Goal: Task Accomplishment & Management: Complete application form

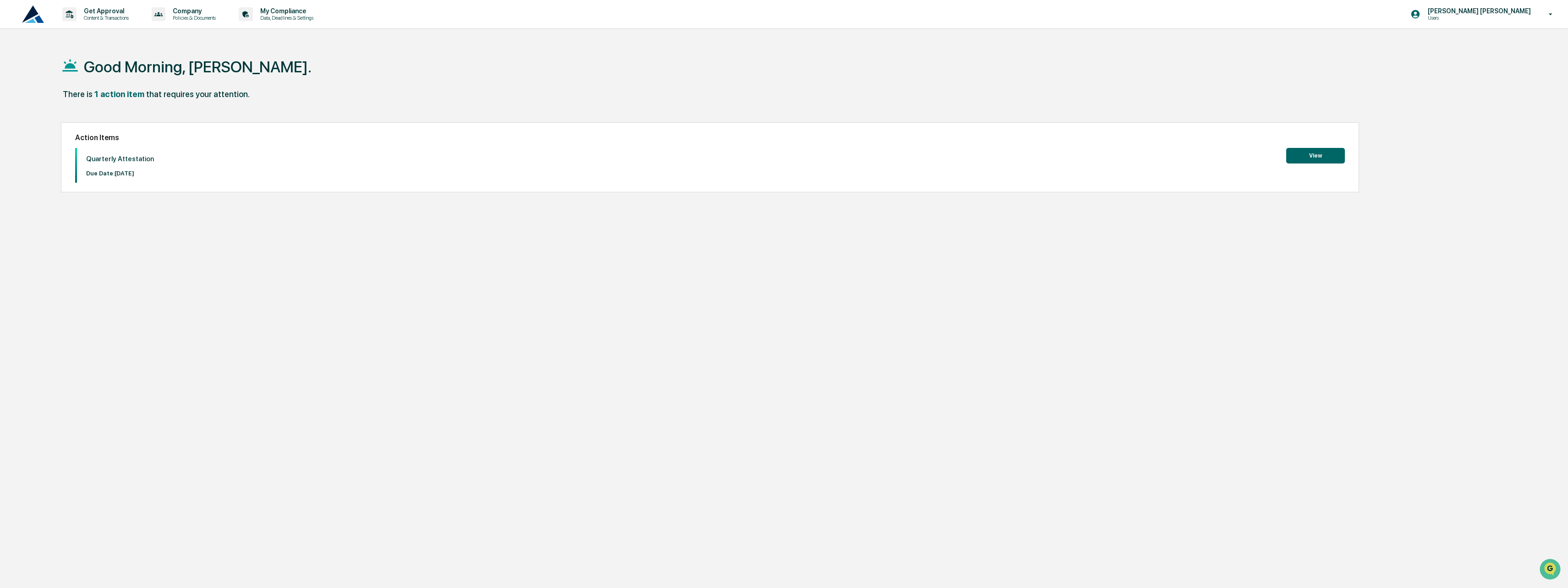
click at [1304, 155] on button "View" at bounding box center [1315, 156] width 59 height 16
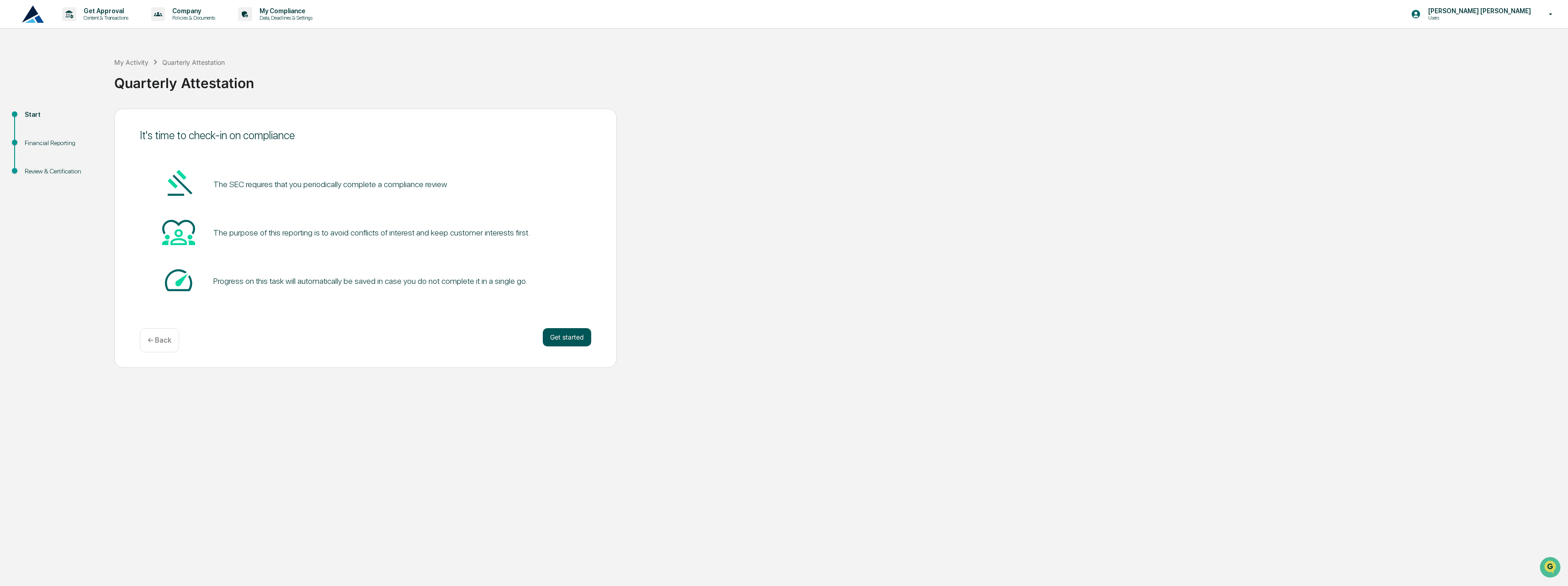
click at [564, 342] on button "Get started" at bounding box center [567, 337] width 48 height 18
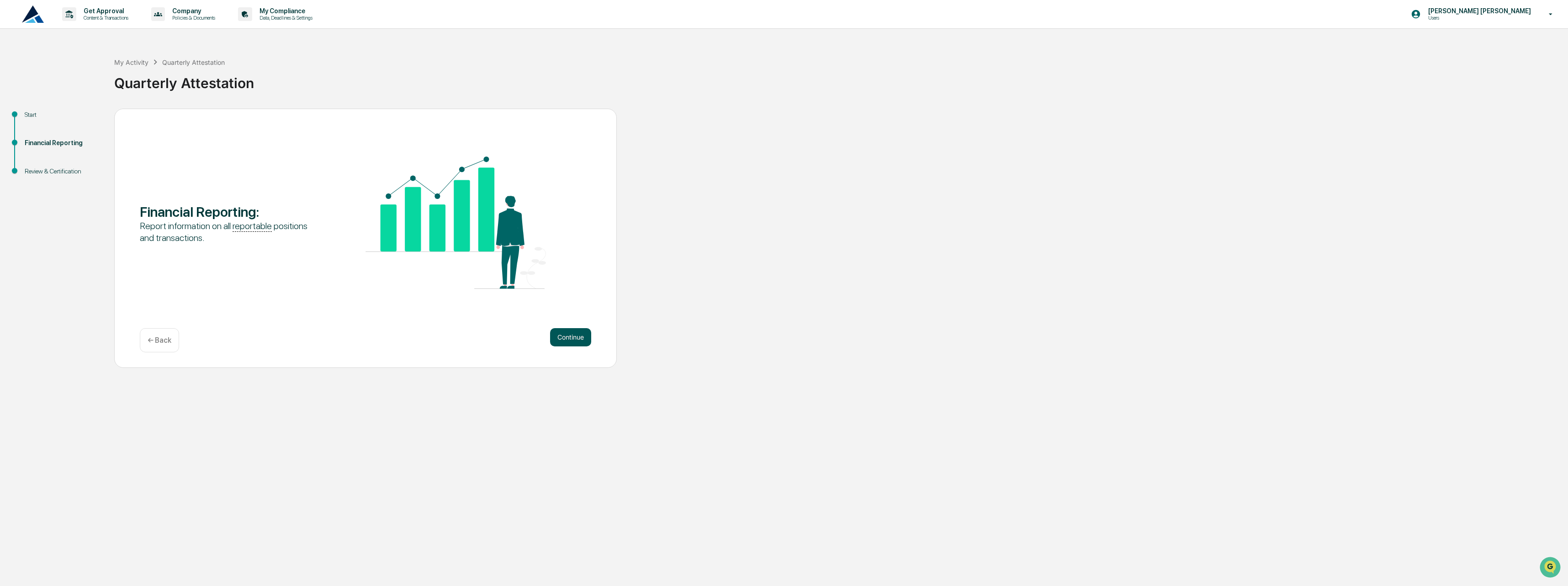
click at [581, 342] on button "Continue" at bounding box center [571, 337] width 41 height 18
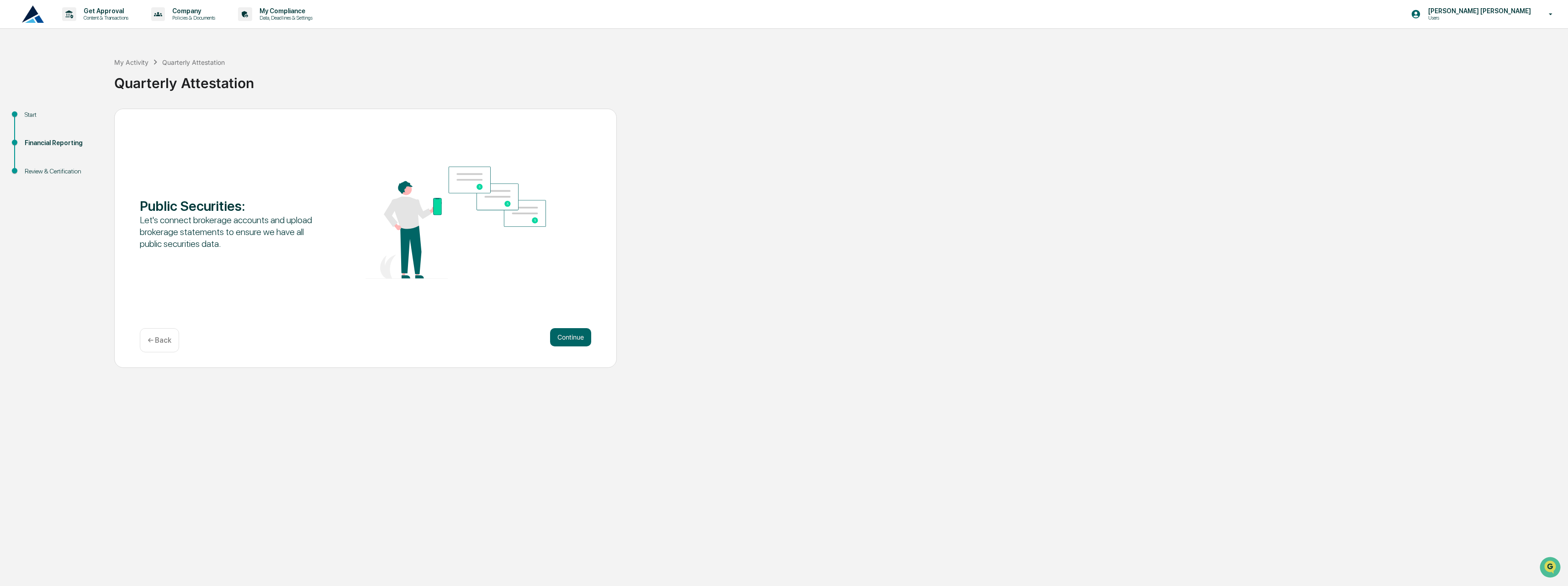
click at [581, 342] on button "Continue" at bounding box center [571, 337] width 41 height 18
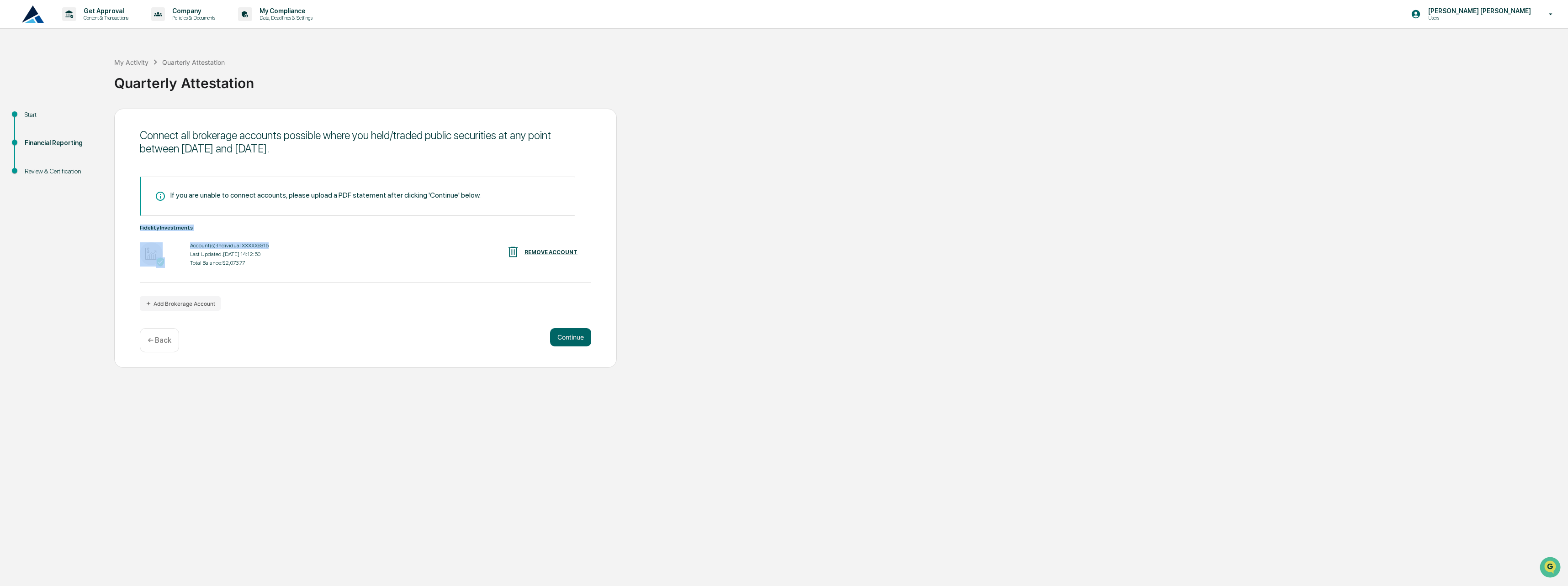
drag, startPoint x: 284, startPoint y: 231, endPoint x: 309, endPoint y: 281, distance: 55.9
click at [309, 281] on div "Fidelity Investments Account(s): Individual XXXXX9315 Last Updated: [DATE] 14:1…" at bounding box center [365, 254] width 451 height 58
click at [228, 384] on div "Get Approval Content & Transactions Company Policies & Documents My Compliance …" at bounding box center [784, 293] width 1568 height 586
click at [572, 333] on button "Continue" at bounding box center [571, 337] width 41 height 18
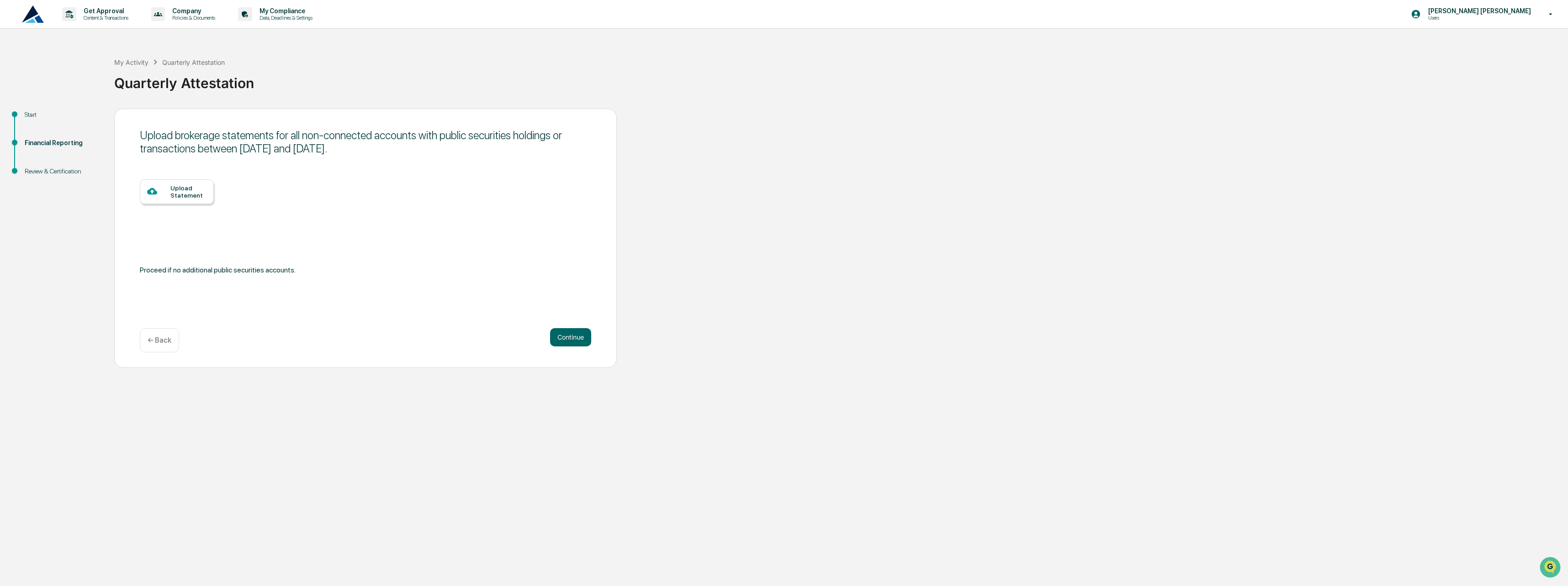
click at [168, 195] on div at bounding box center [159, 192] width 23 height 11
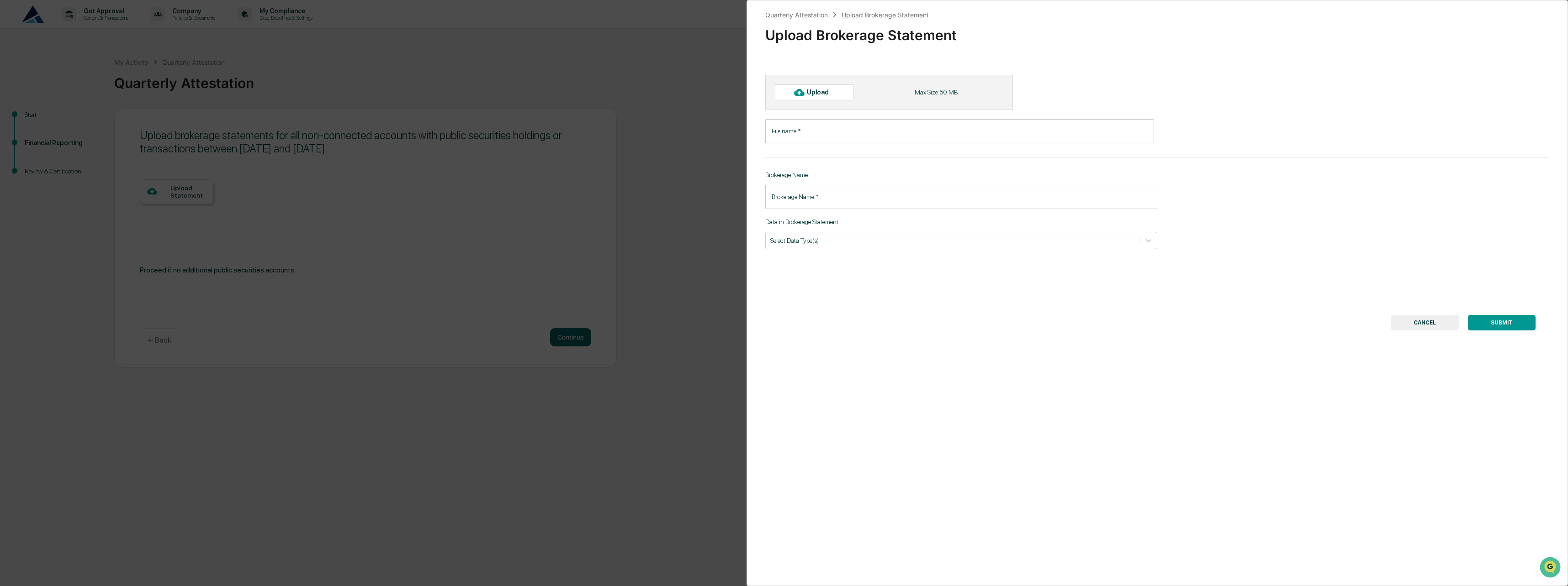
click at [845, 135] on input "File name   *" at bounding box center [959, 130] width 389 height 24
click at [844, 130] on input "File name   *" at bounding box center [959, 130] width 389 height 24
click at [827, 100] on div "Upload" at bounding box center [814, 92] width 79 height 16
type input "**********"
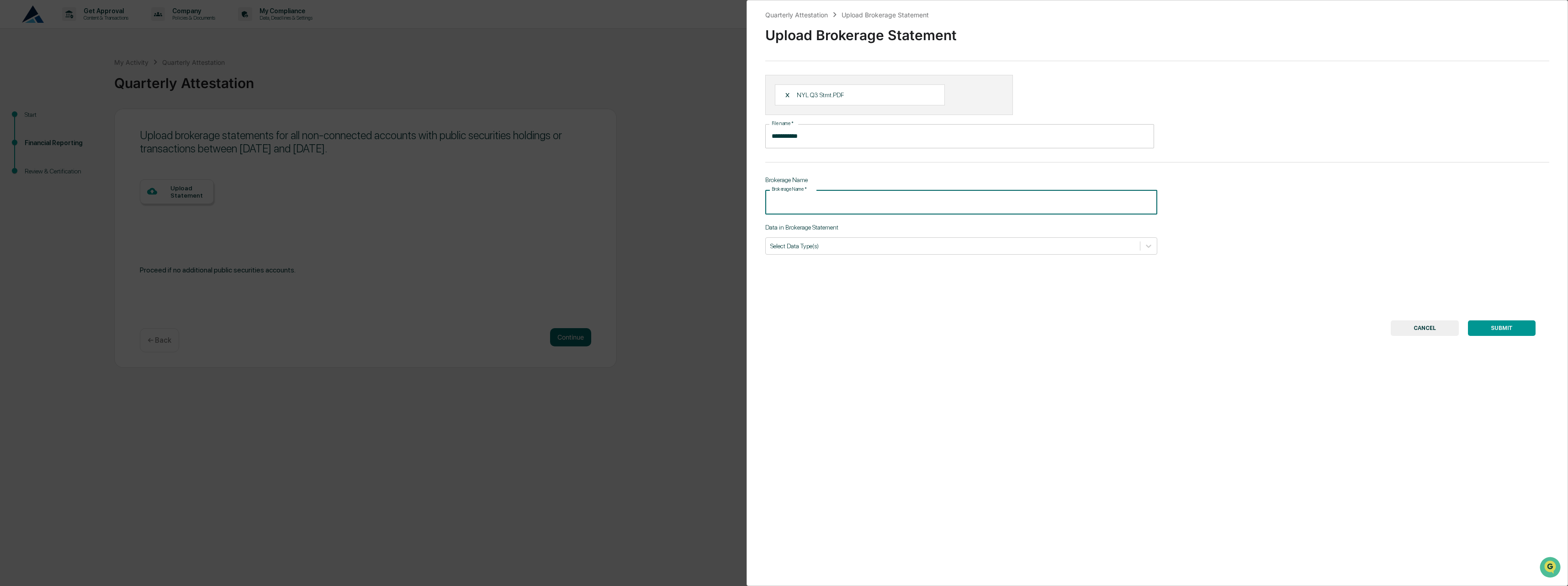
click at [816, 202] on input "Brokerage Name   *" at bounding box center [961, 201] width 392 height 24
type input "**********"
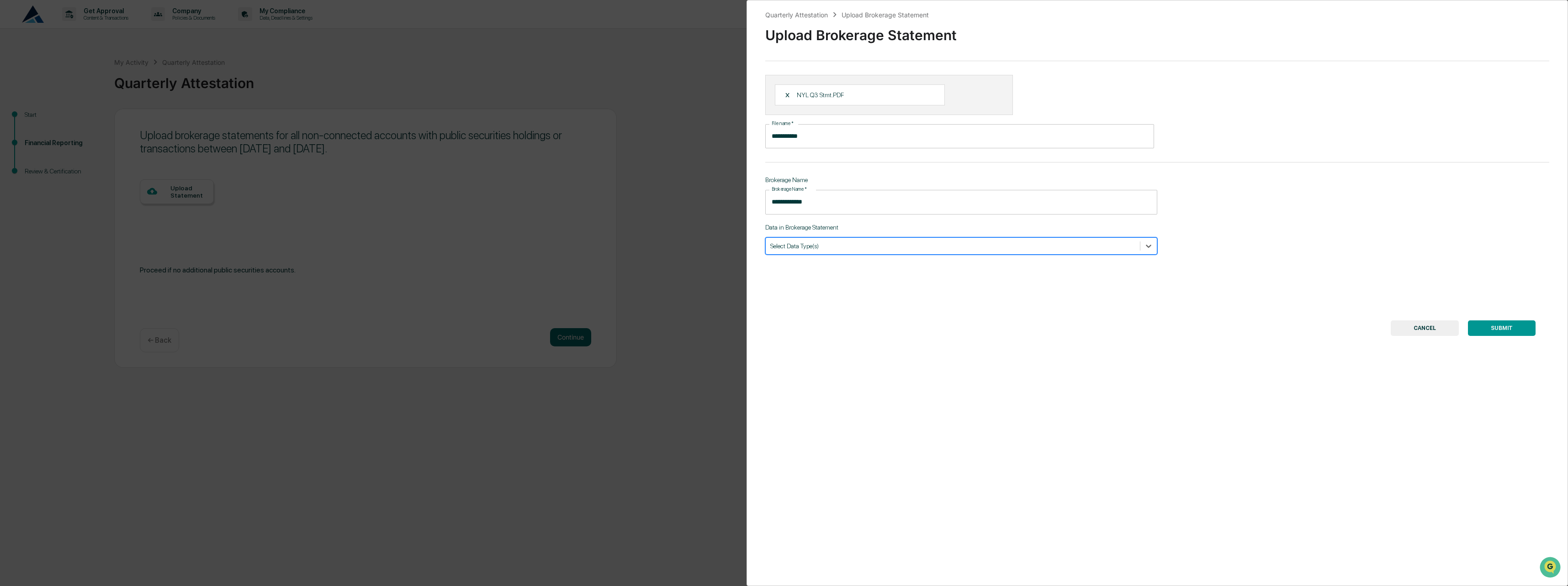
click at [871, 242] on div at bounding box center [953, 245] width 365 height 9
click at [864, 267] on div "Transactions" at bounding box center [961, 268] width 392 height 15
click at [1089, 342] on div "**********" at bounding box center [1157, 293] width 821 height 586
click at [945, 254] on div "Transactions" at bounding box center [961, 245] width 392 height 17
click at [910, 272] on div "Holdings" at bounding box center [961, 268] width 392 height 15
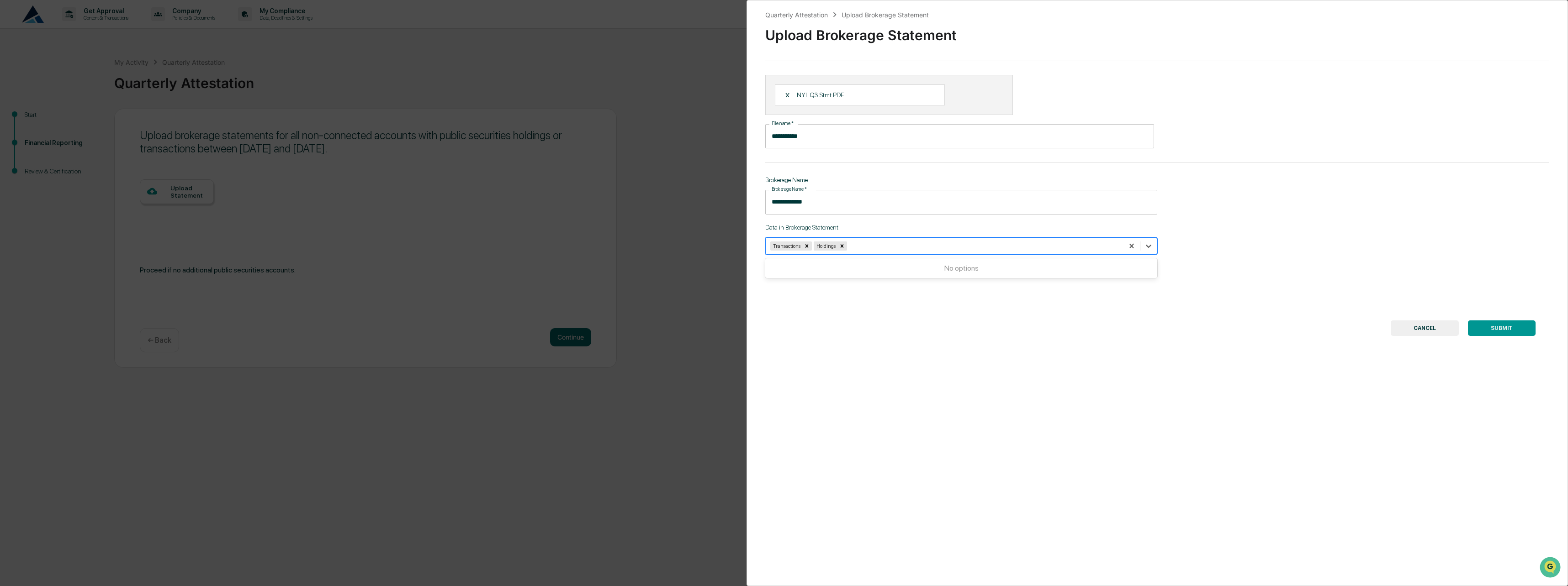
click at [1084, 336] on div "**********" at bounding box center [1157, 293] width 821 height 586
click at [1500, 332] on button "SUBMIT" at bounding box center [1501, 327] width 67 height 16
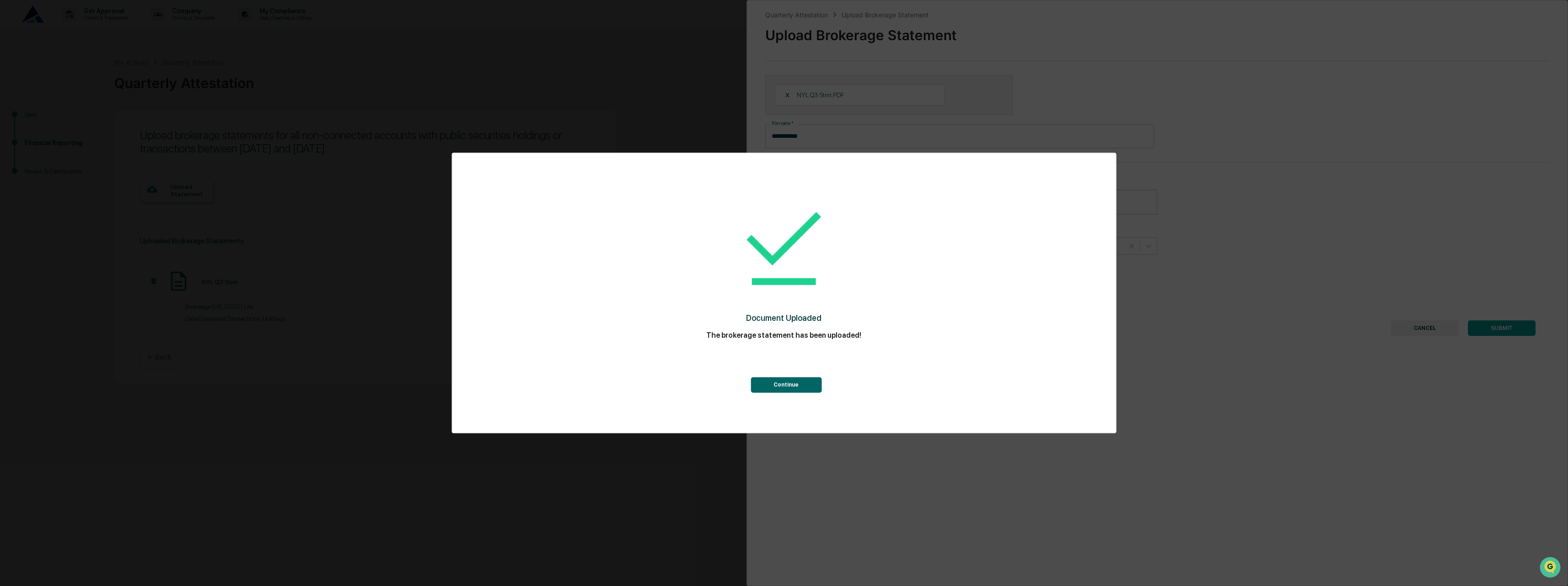
click at [796, 383] on button "Continue" at bounding box center [786, 384] width 71 height 16
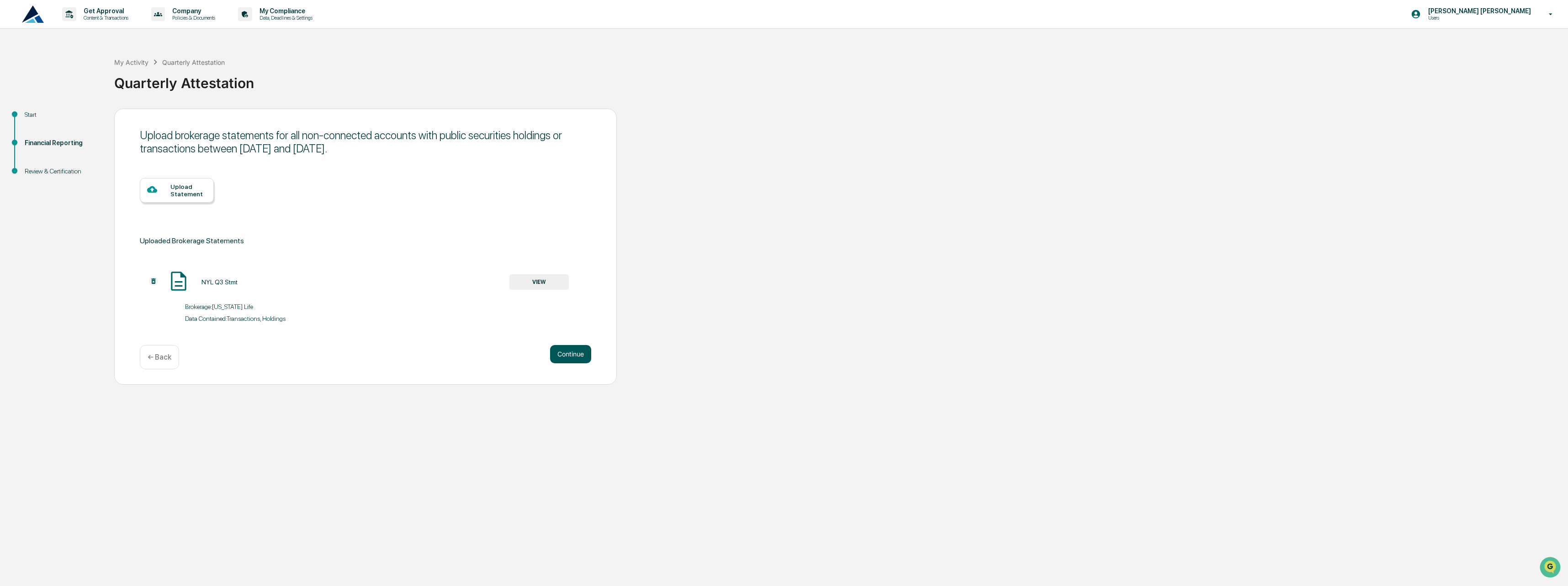
click at [575, 350] on button "Continue" at bounding box center [571, 354] width 41 height 18
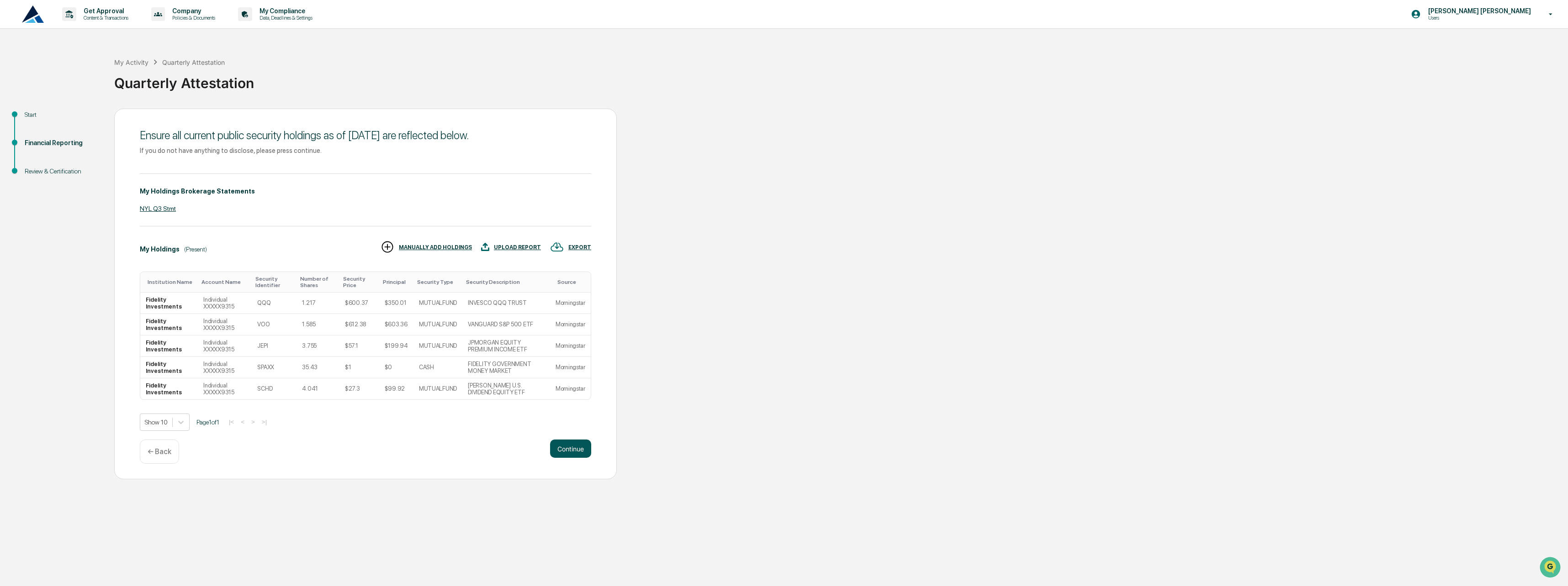
click at [579, 451] on button "Continue" at bounding box center [571, 449] width 41 height 18
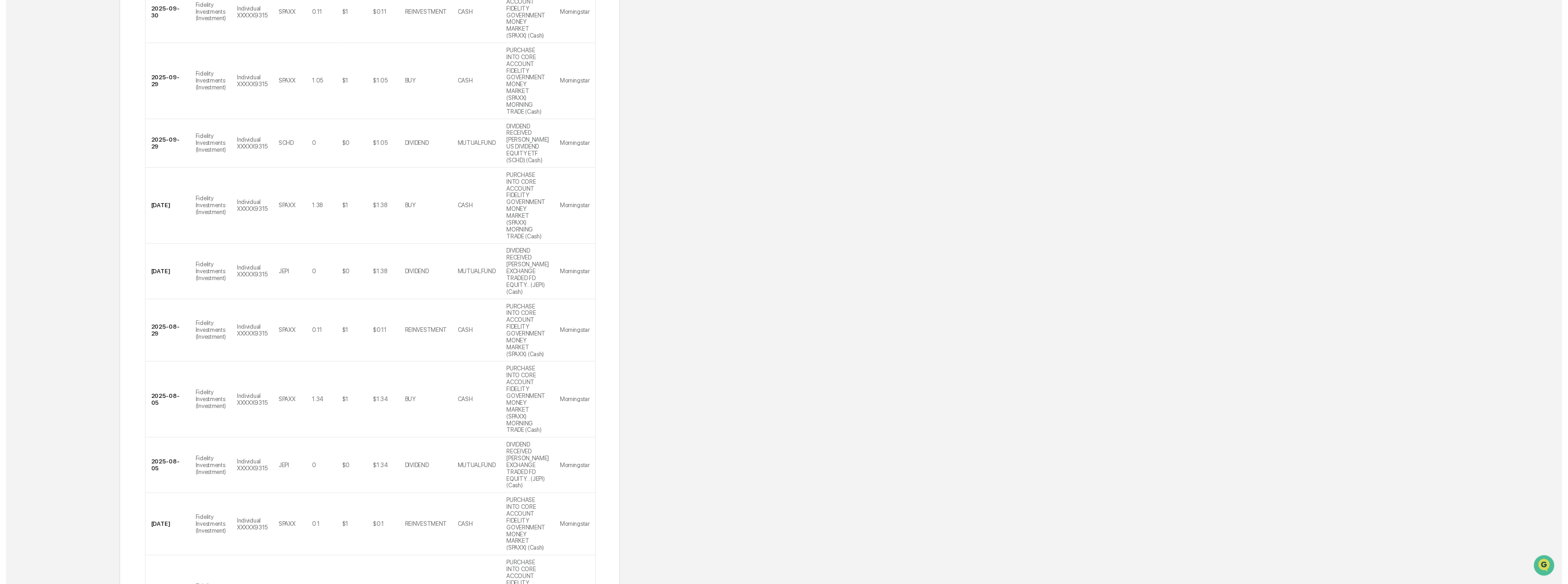
scroll to position [316, 0]
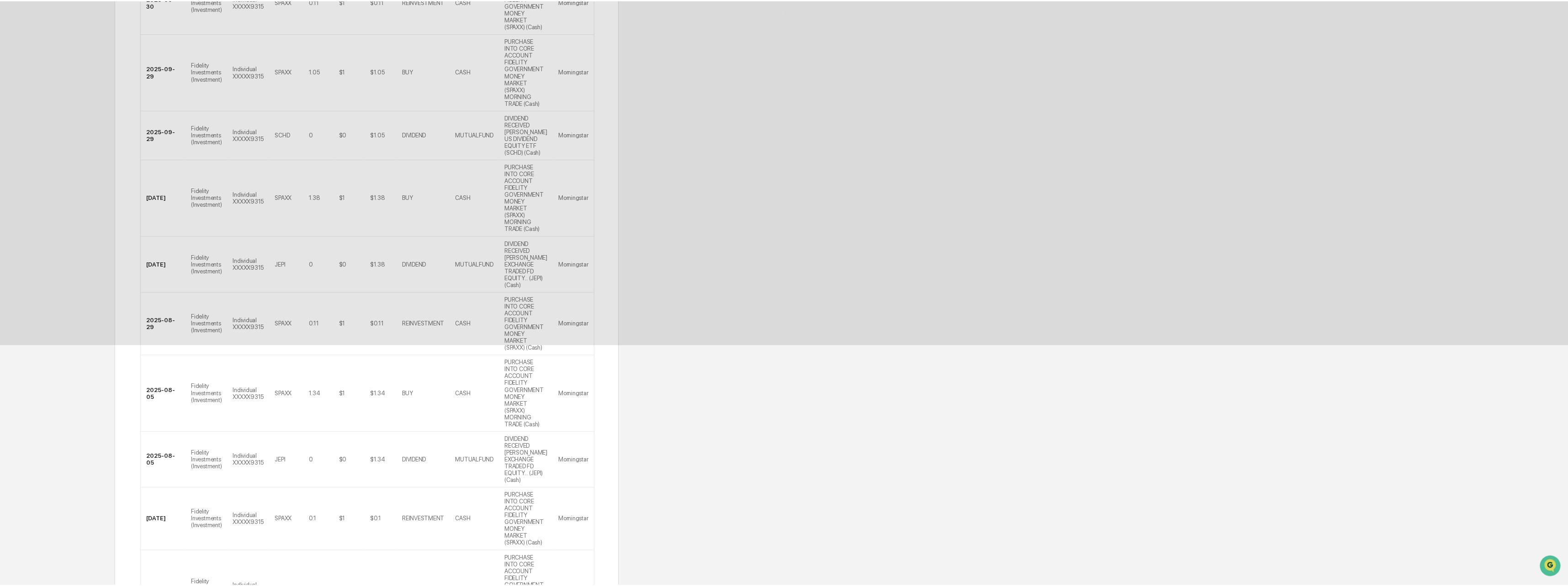
scroll to position [0, 0]
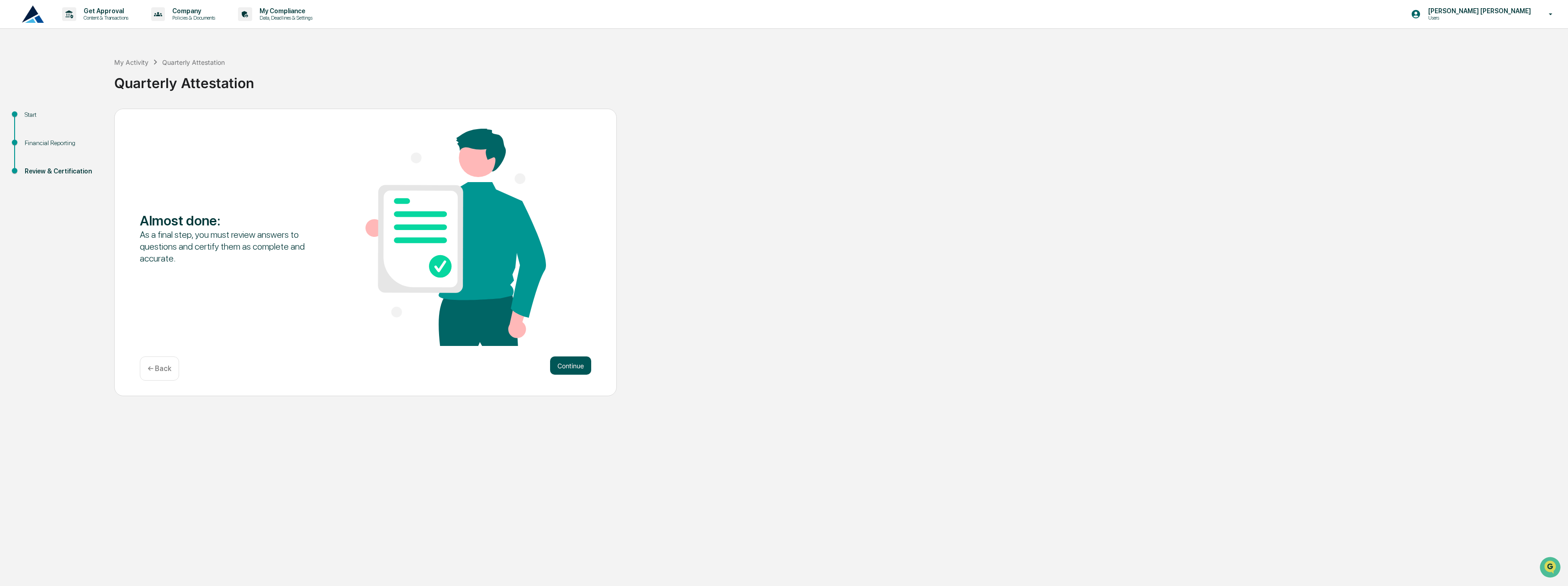
click at [568, 369] on button "Continue" at bounding box center [571, 365] width 41 height 18
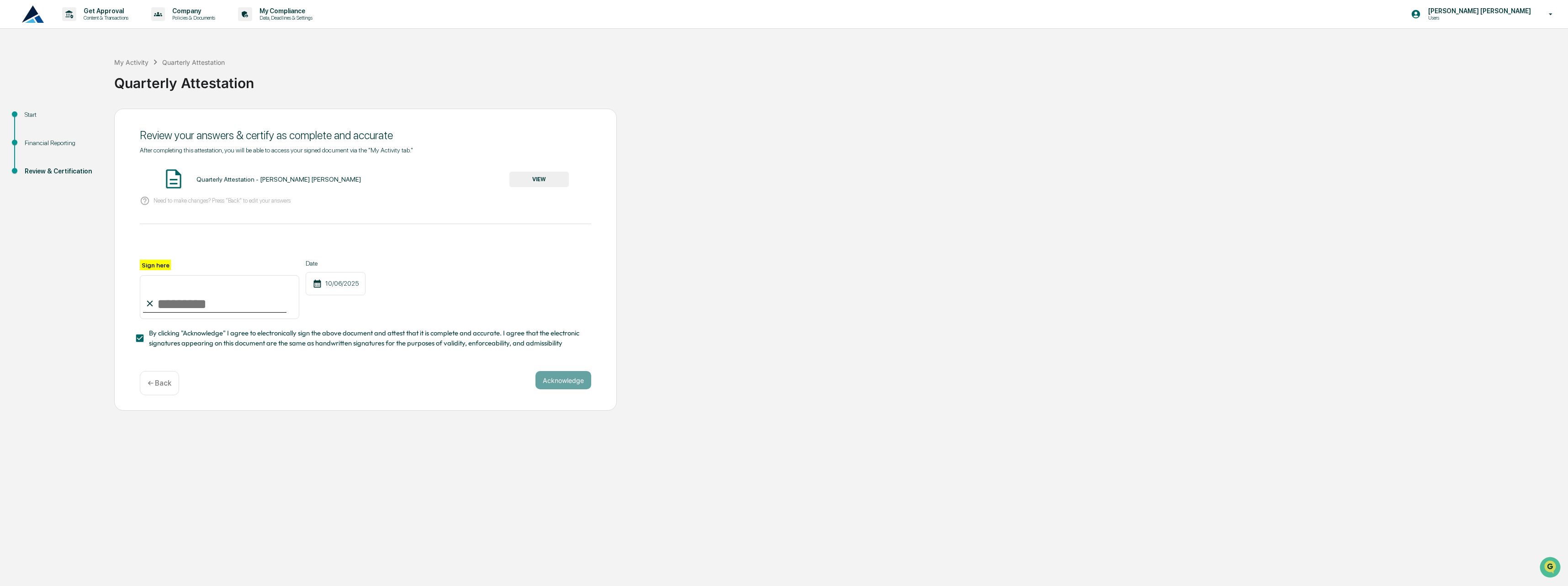
click at [155, 309] on icon at bounding box center [149, 304] width 10 height 10
click at [169, 301] on input "Sign here" at bounding box center [219, 296] width 159 height 43
type input "**********"
click at [415, 309] on div "**********" at bounding box center [365, 289] width 451 height 59
click at [548, 379] on button "Acknowledge" at bounding box center [563, 380] width 56 height 18
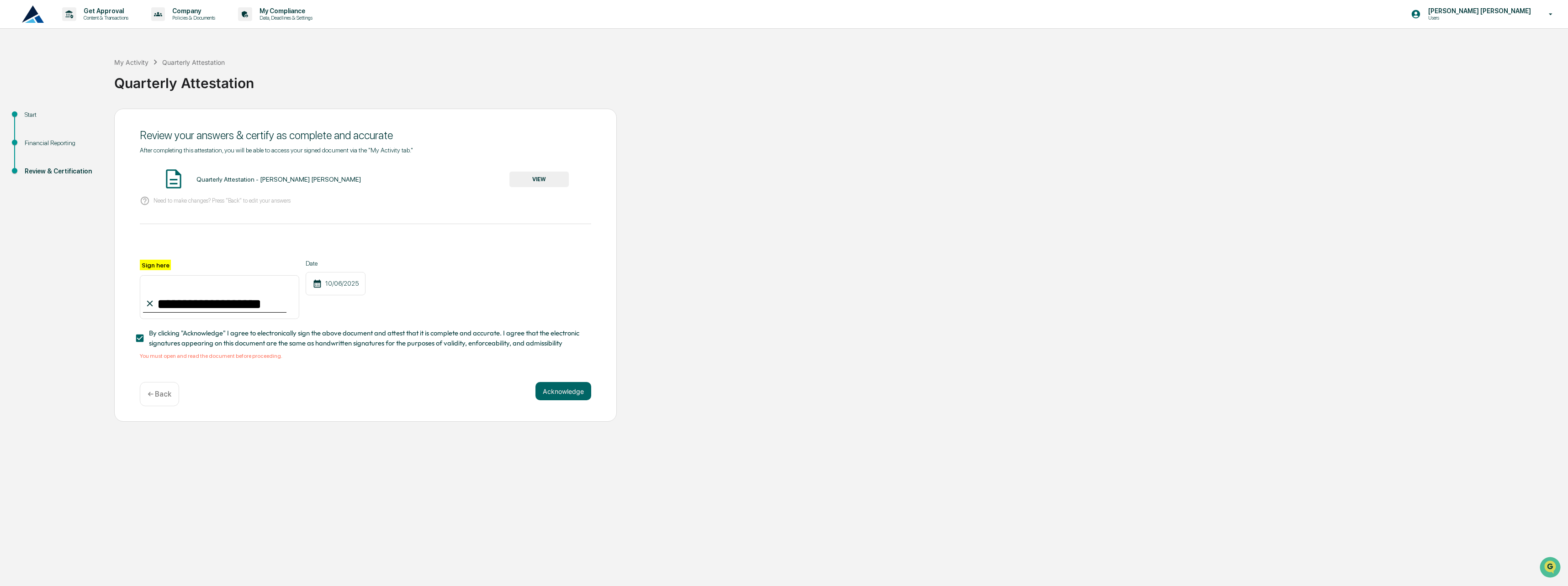
click at [252, 181] on div "Quarterly Attestation - [PERSON_NAME] [PERSON_NAME]" at bounding box center [278, 179] width 164 height 7
click at [536, 174] on button "VIEW" at bounding box center [539, 179] width 59 height 16
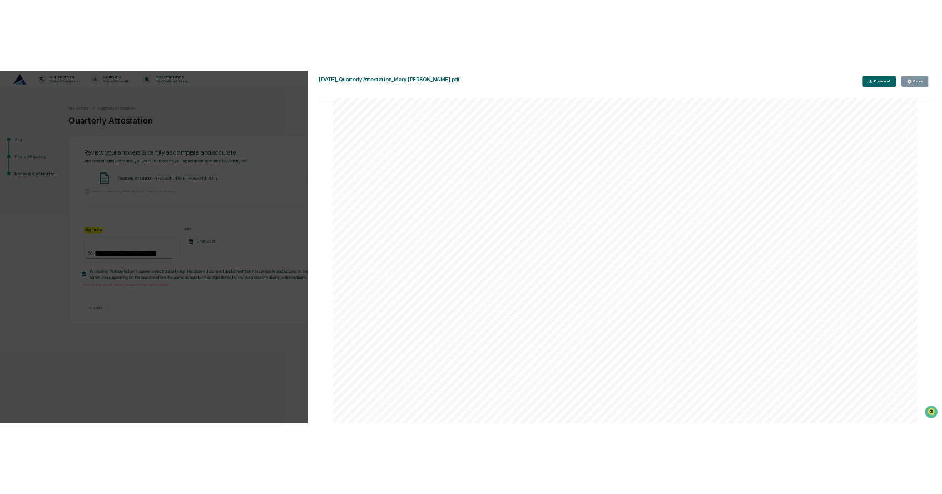
scroll to position [15510, 0]
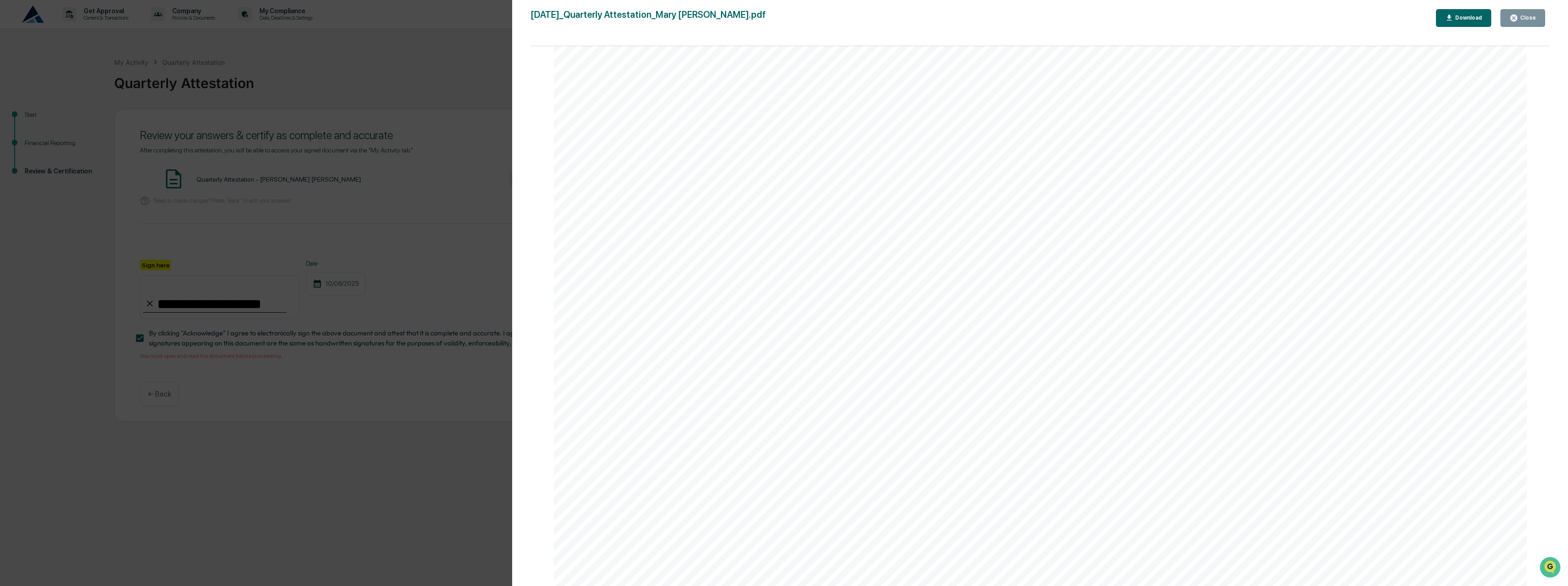
drag, startPoint x: 788, startPoint y: 185, endPoint x: 821, endPoint y: 444, distance: 261.1
drag, startPoint x: 749, startPoint y: 314, endPoint x: 730, endPoint y: 290, distance: 30.6
click at [749, 314] on span "time for printing. NFS is not responsible for inaccurate, incomplete, or missin…" at bounding box center [784, 310] width 421 height 9
drag, startPoint x: 729, startPoint y: 279, endPoint x: 748, endPoint y: 263, distance: 24.8
click at [730, 279] on span "material change in your investment objectives or financial situation." at bounding box center [701, 282] width 255 height 9
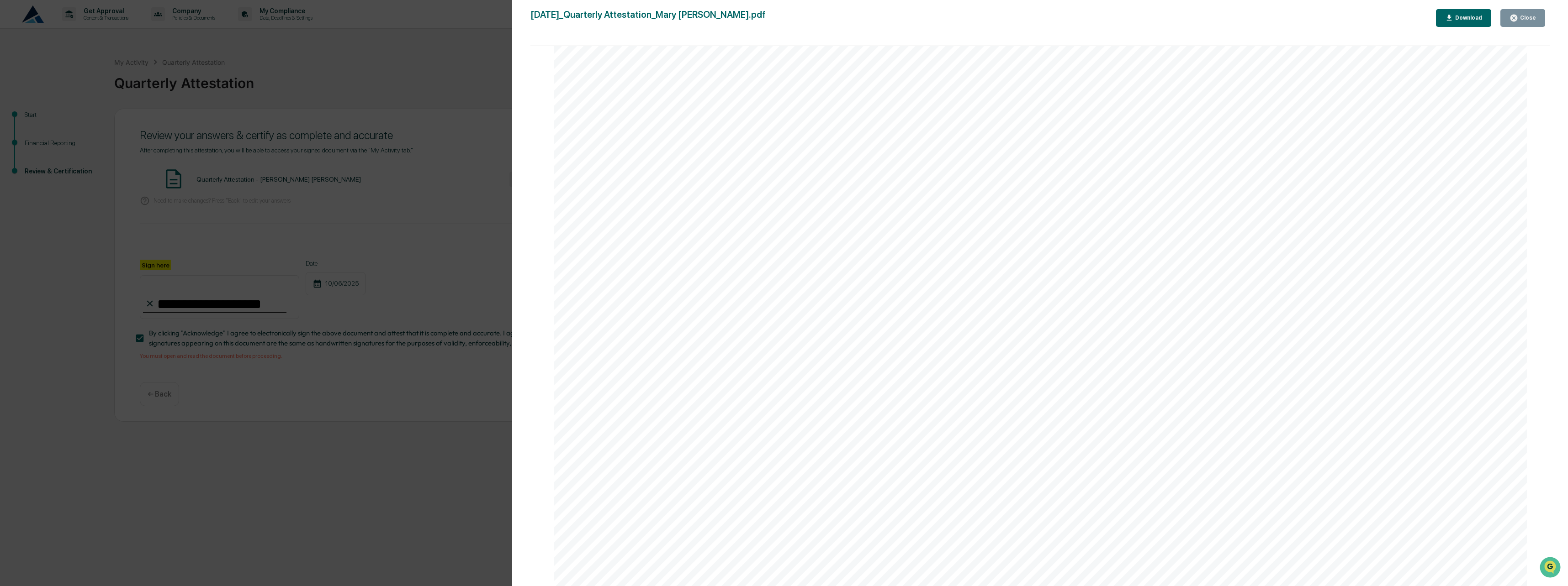
click at [1520, 3] on div "Version History [DATE] 01:34 PM [PERSON_NAME] [PERSON_NAME] [DATE]_Quarterly At…" at bounding box center [1039, 302] width 1055 height 604
click at [1524, 16] on div "Close" at bounding box center [1527, 18] width 18 height 7
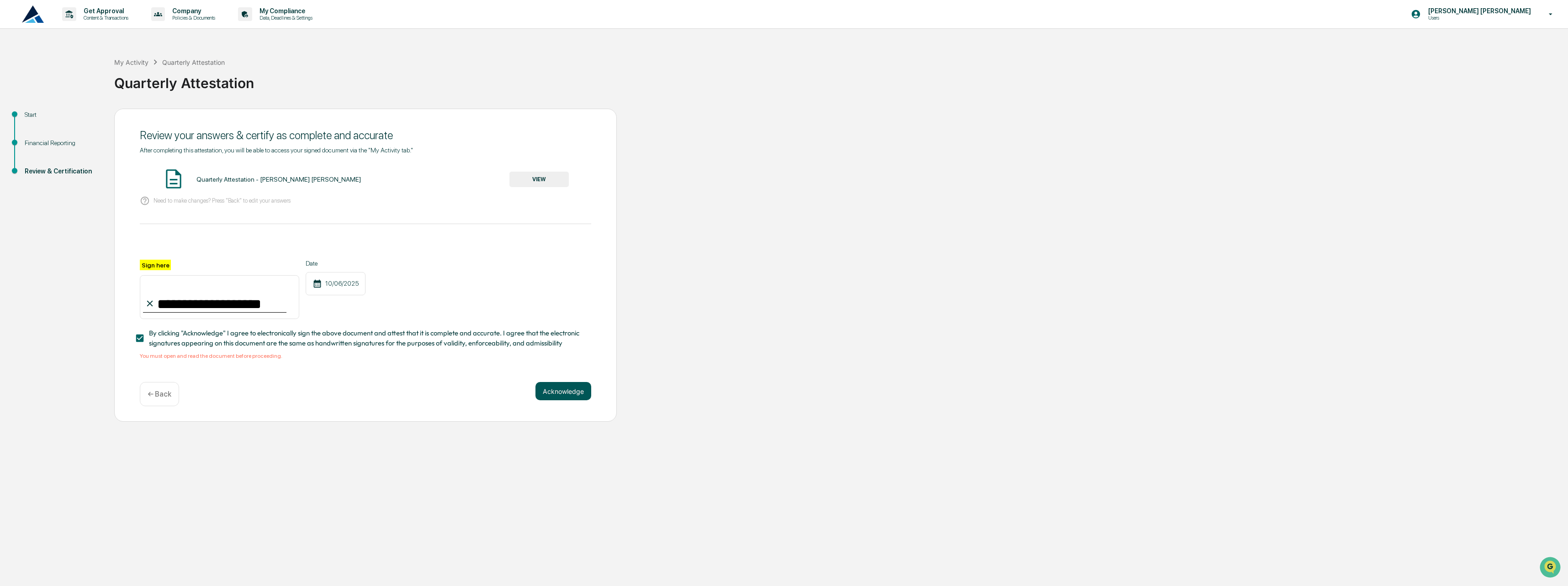
click at [567, 399] on button "Acknowledge" at bounding box center [563, 391] width 56 height 18
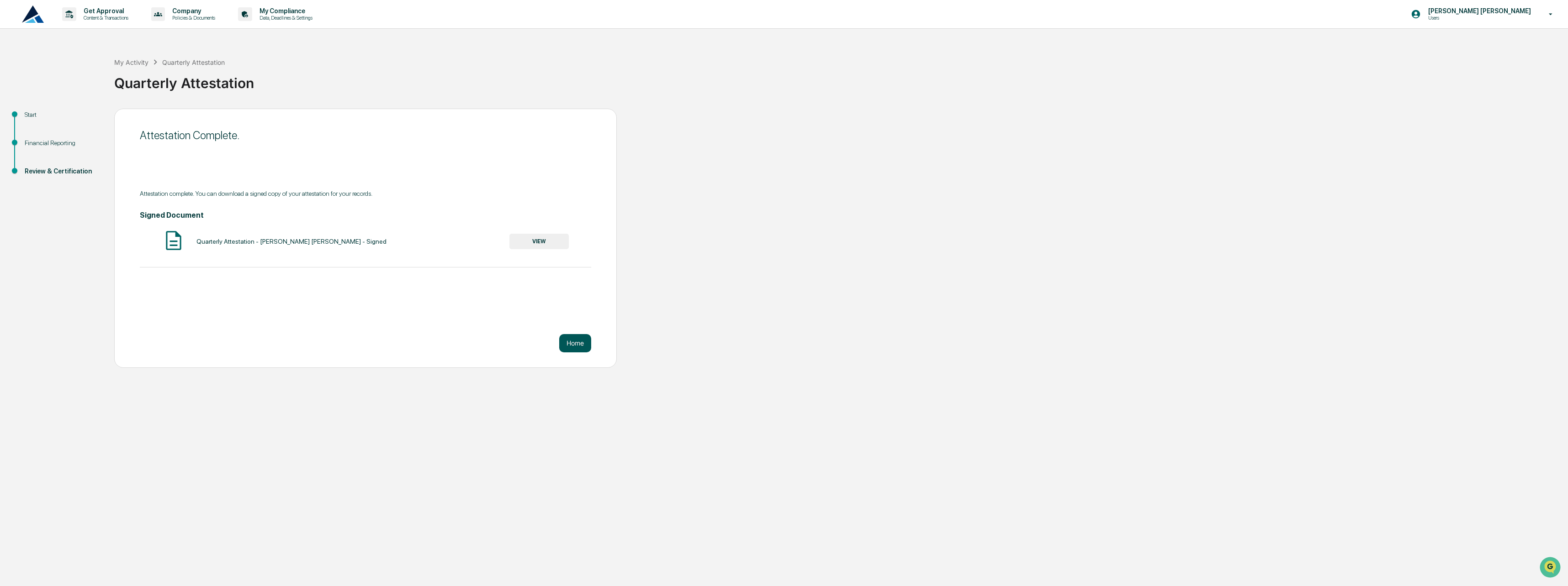
click at [587, 343] on button "Home" at bounding box center [575, 343] width 32 height 18
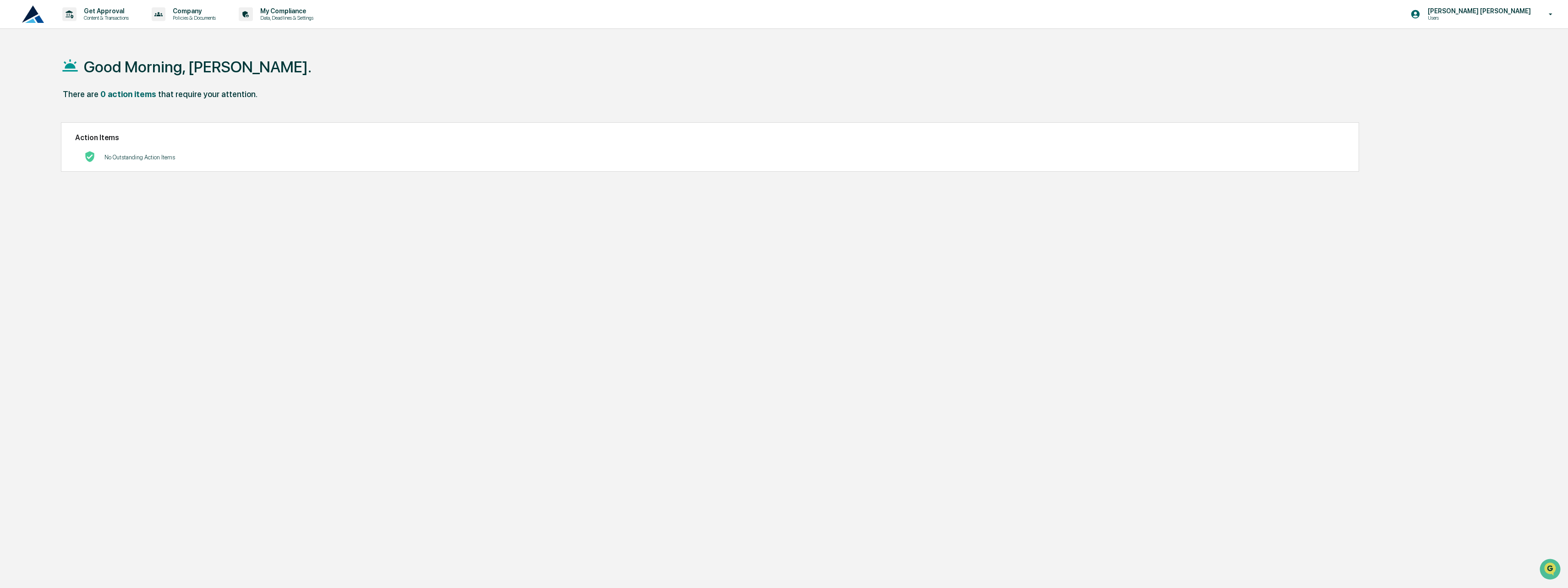
click at [142, 91] on div "0 action items" at bounding box center [129, 94] width 56 height 10
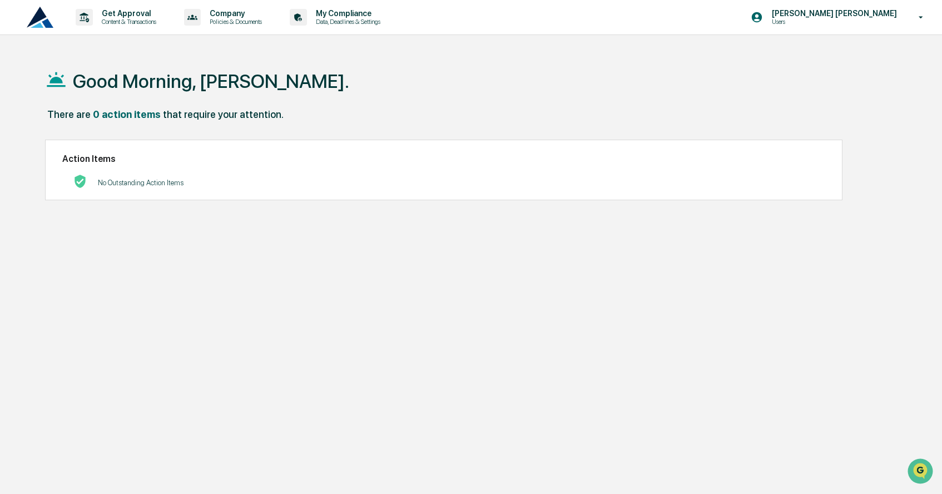
click at [176, 227] on div "Good Morning, [PERSON_NAME]. There are 0 action items that require your attenti…" at bounding box center [469, 300] width 882 height 494
